Goal: Communication & Community: Answer question/provide support

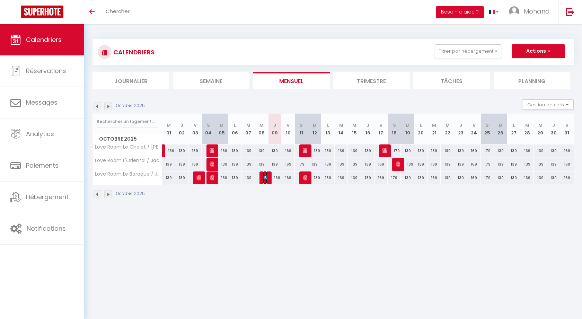
click at [265, 177] on img at bounding box center [266, 178] width 6 height 6
select select "OK"
select select "KO"
select select "0"
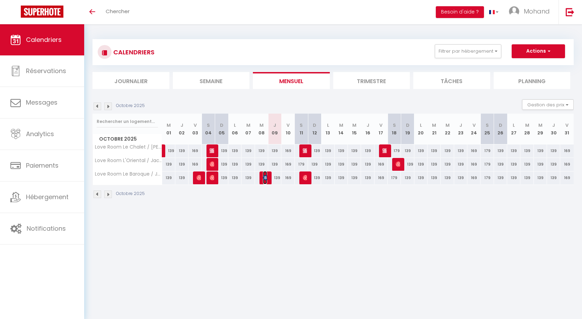
select select "1"
select select
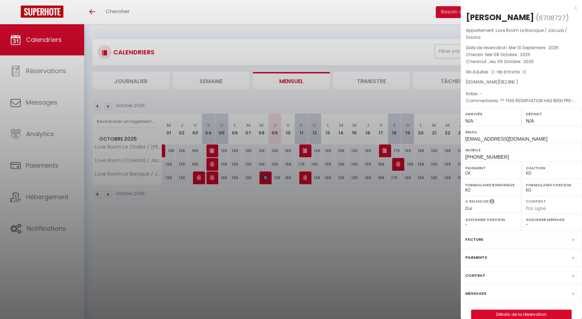
click at [483, 290] on label "Messages" at bounding box center [475, 293] width 21 height 7
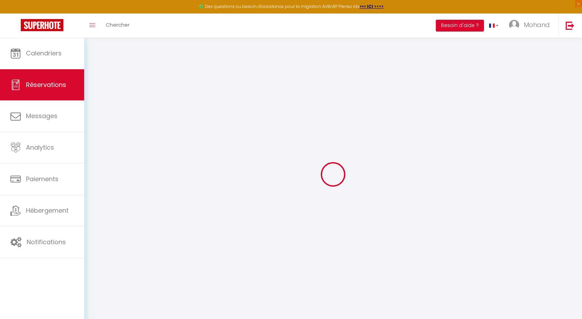
select select
checkbox input "false"
type textarea "** THIS RESERVATION HAS BEEN PRE-PAID ** J'ai lu dans les commentaires qu'il y …"
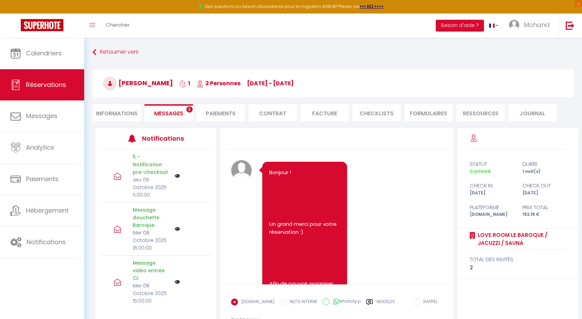
scroll to position [3481, 0]
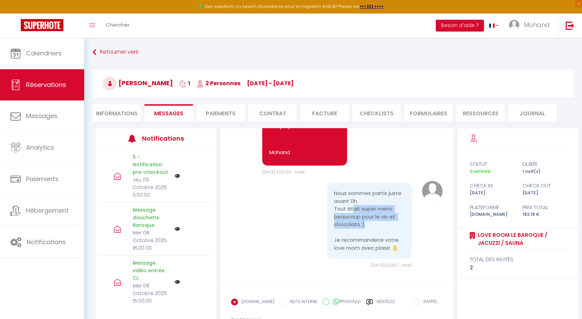
drag, startPoint x: 351, startPoint y: 207, endPoint x: 380, endPoint y: 227, distance: 34.8
click at [380, 227] on pre "Nous sommes partis juste avant 11h Tout était super merci beaucoup pour le vin …" at bounding box center [369, 220] width 71 height 62
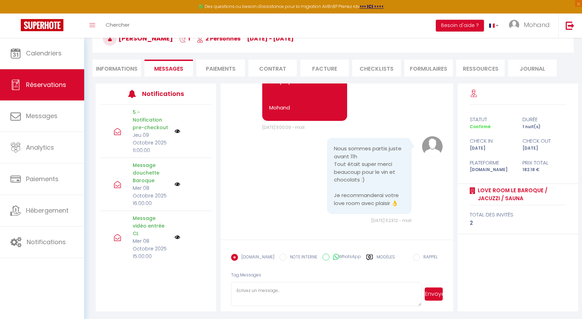
click at [285, 285] on textarea at bounding box center [326, 294] width 190 height 24
paste textarea "Ah super ! Très content que ça vous ai plu ! Pour ma part, j’ai retrouvé le log…"
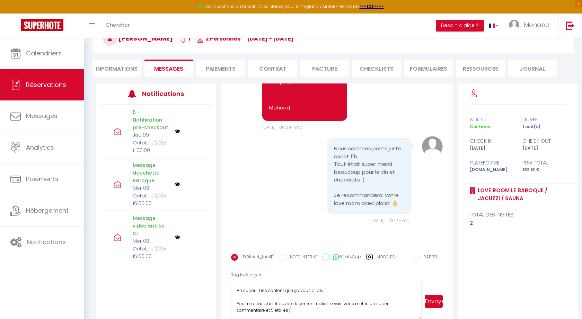
drag, startPoint x: 419, startPoint y: 304, endPoint x: 427, endPoint y: 318, distance: 16.5
click at [427, 319] on div "Ah super ! Très content que ça vous ai plu ! Pour ma part, j’ai retrouvé le log…" at bounding box center [336, 301] width 211 height 38
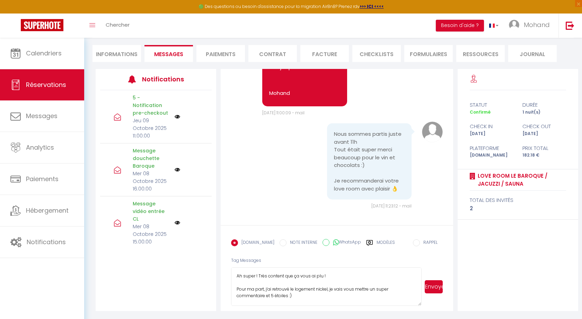
click at [313, 288] on textarea "Ah super ! Très content que ça vous ai plu ! Pour ma part, j’ai retrouvé le log…" at bounding box center [326, 286] width 190 height 38
drag, startPoint x: 276, startPoint y: 295, endPoint x: 311, endPoint y: 300, distance: 35.7
click at [287, 295] on textarea "Ah super ! Très content que ça vous ai plu ! Pour ma part, j’ai retrouvé le log…" at bounding box center [326, 286] width 190 height 38
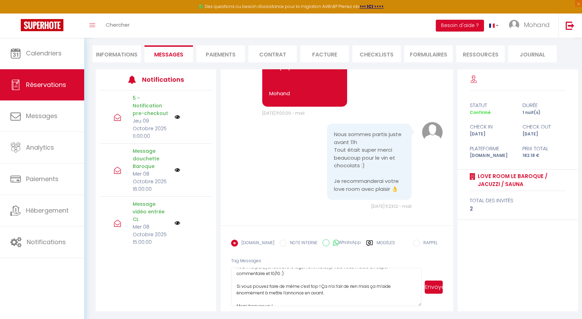
type textarea "Ah super ! Très content que ça vous ai plu ! Pour ma part, j’ai retrouvé le log…"
click at [429, 286] on button "Envoyer" at bounding box center [434, 286] width 18 height 13
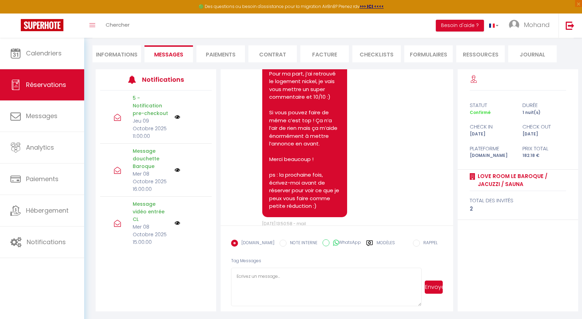
scroll to position [3676, 0]
